Goal: Task Accomplishment & Management: Use online tool/utility

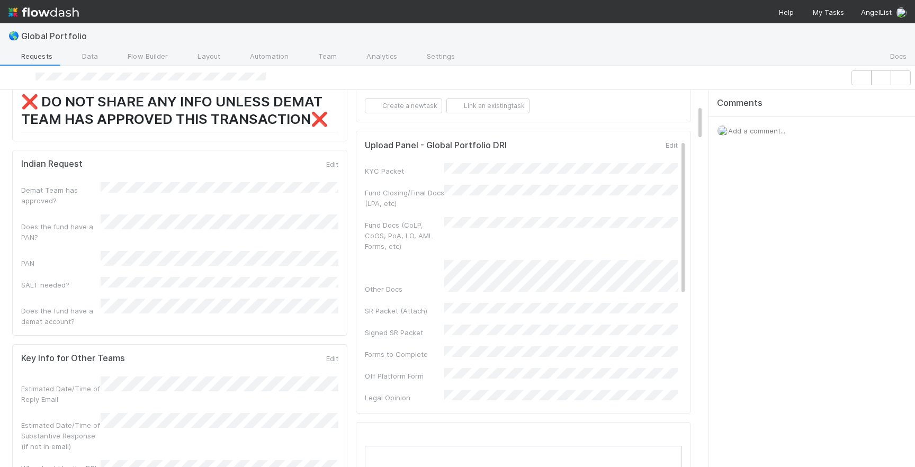
scroll to position [173, 0]
click at [0, 0] on div "🌎 Global Portfolio Requests Data Flow Builder Layout Automation Team Analytics …" at bounding box center [457, 233] width 915 height 467
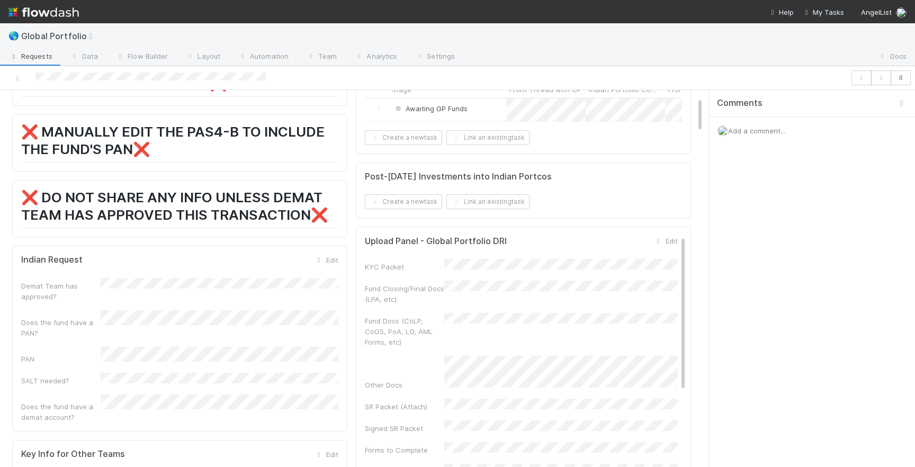
scroll to position [0, 0]
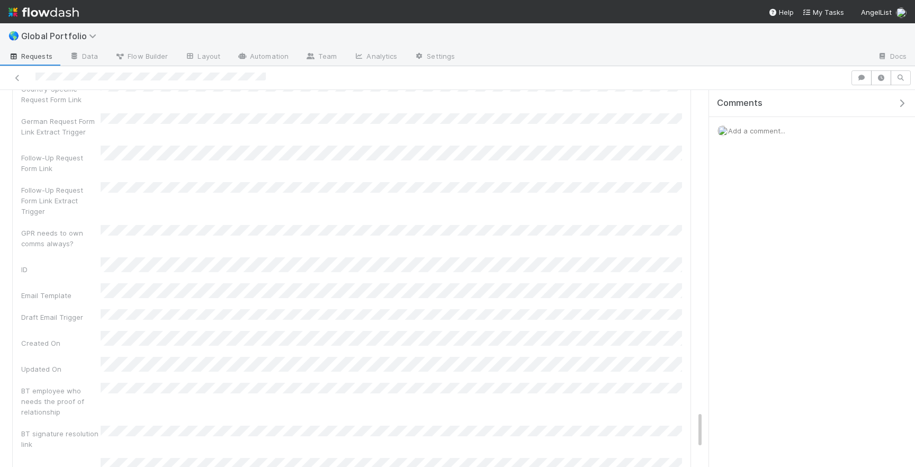
scroll to position [3196, 0]
click at [79, 37] on span "Global Portfolio" at bounding box center [61, 36] width 80 height 11
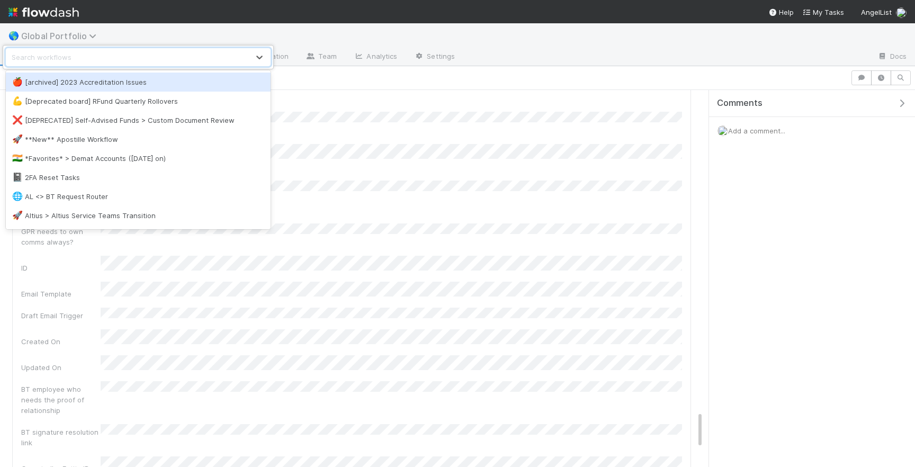
click at [79, 37] on div "option [archived] 2023 Accreditation Issues focused, 1 of 67. 67 results availa…" at bounding box center [457, 233] width 915 height 467
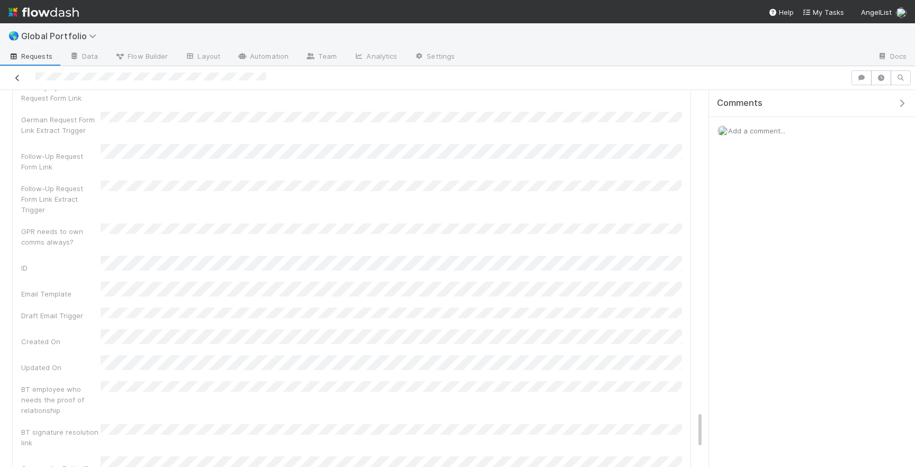
click at [15, 78] on icon at bounding box center [17, 78] width 11 height 7
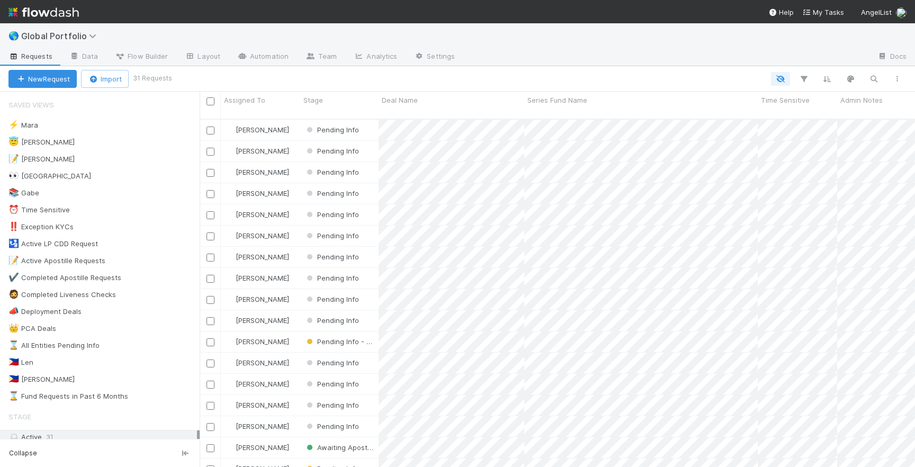
scroll to position [0, 1]
click at [100, 139] on div "😇 Jeremy 2" at bounding box center [103, 142] width 191 height 13
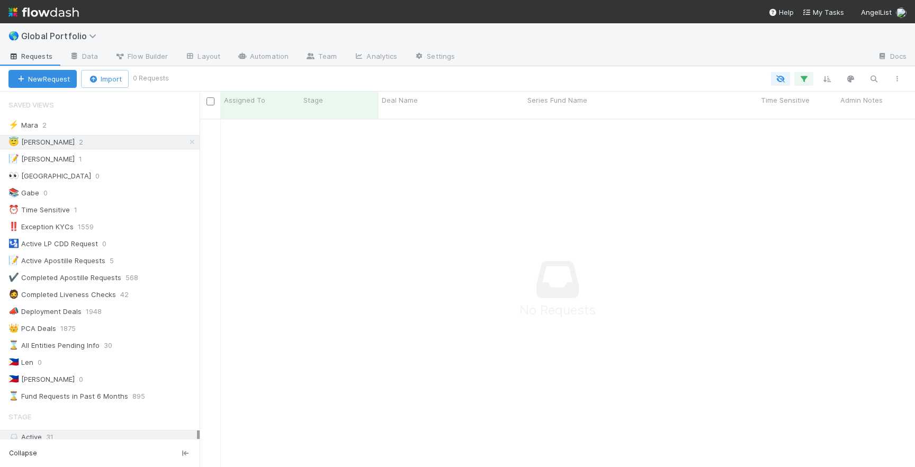
scroll to position [356, 715]
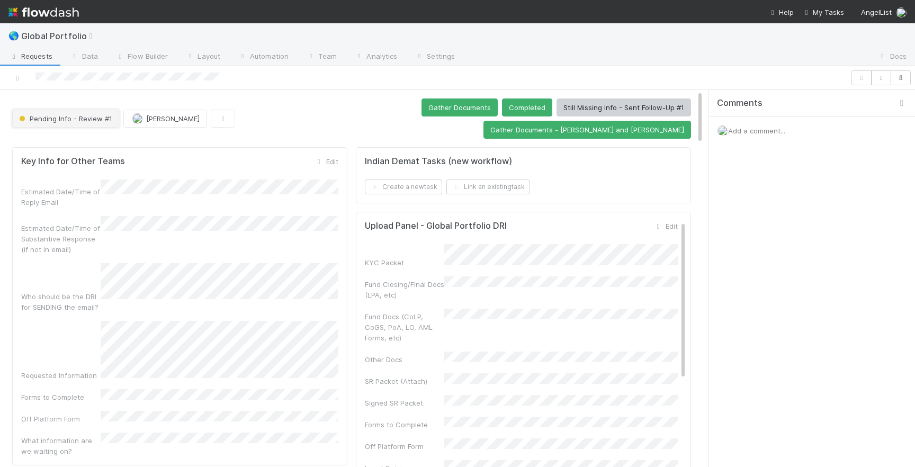
click at [85, 112] on button "Pending Info - Review #1" at bounding box center [65, 119] width 107 height 18
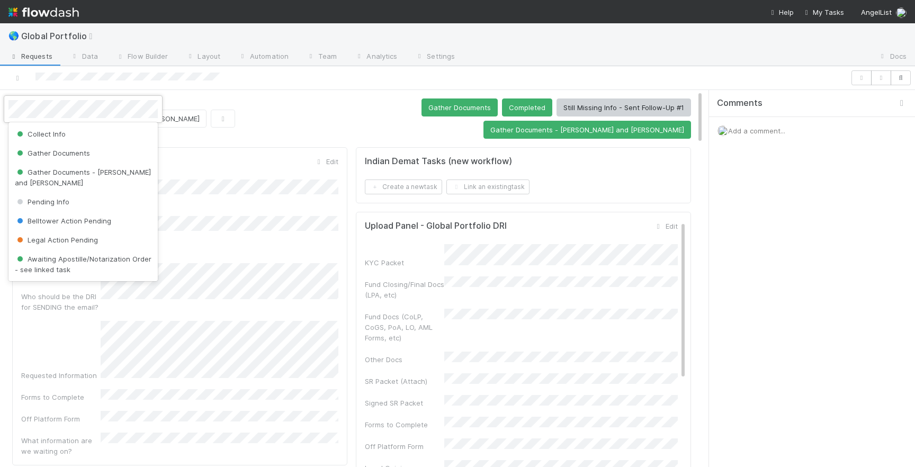
scroll to position [32, 0]
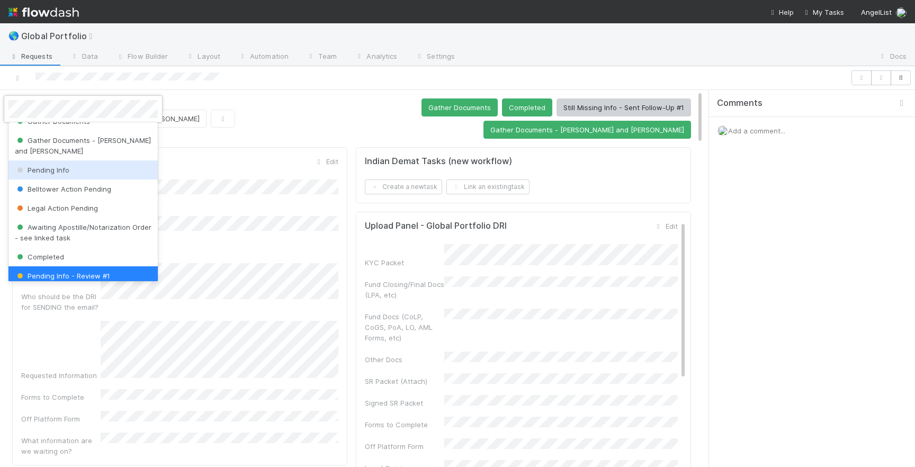
click at [73, 164] on div "Pending Info" at bounding box center [82, 169] width 149 height 19
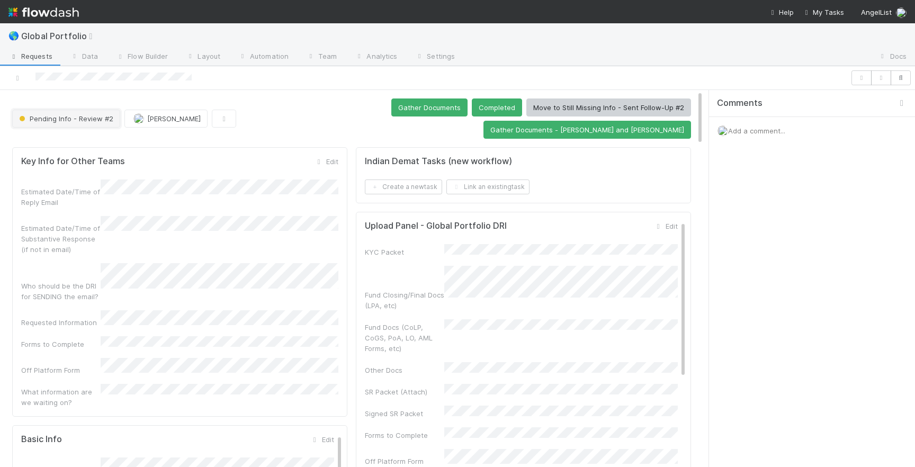
click at [89, 114] on span "Pending Info - Review #2" at bounding box center [65, 118] width 96 height 8
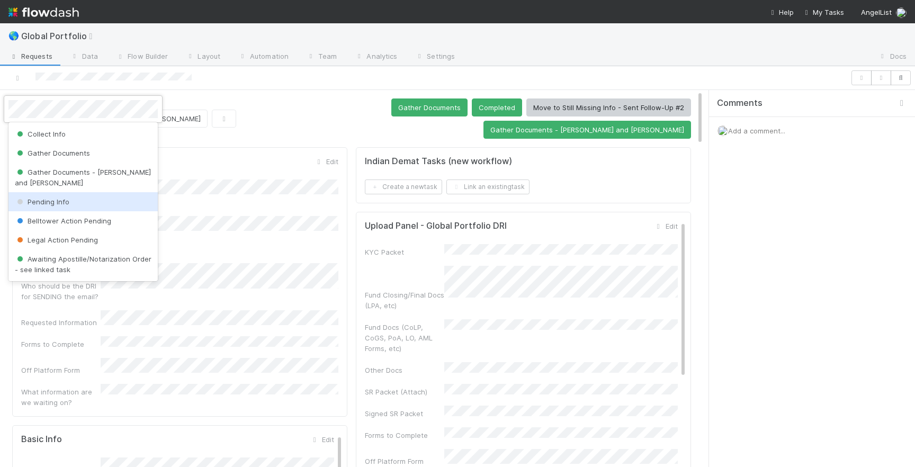
scroll to position [51, 0]
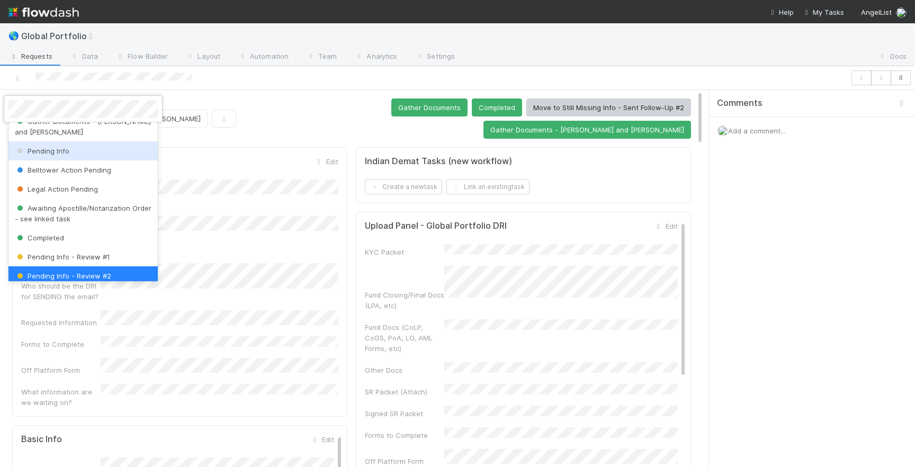
click at [77, 143] on div "Pending Info" at bounding box center [82, 150] width 149 height 19
